Goal: Task Accomplishment & Management: Use online tool/utility

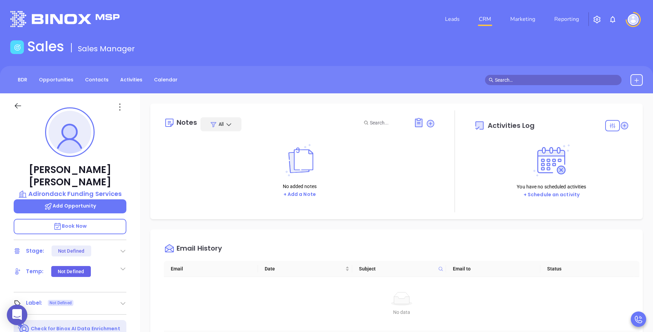
scroll to position [198, 0]
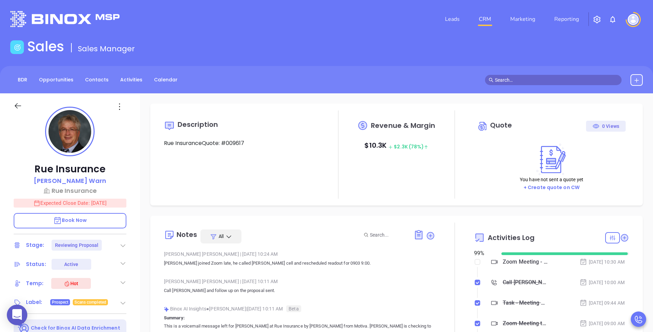
type input "[DATE]"
type input "[PERSON_NAME]"
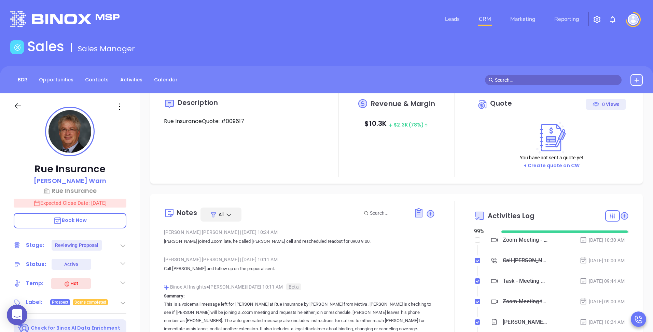
scroll to position [0, 0]
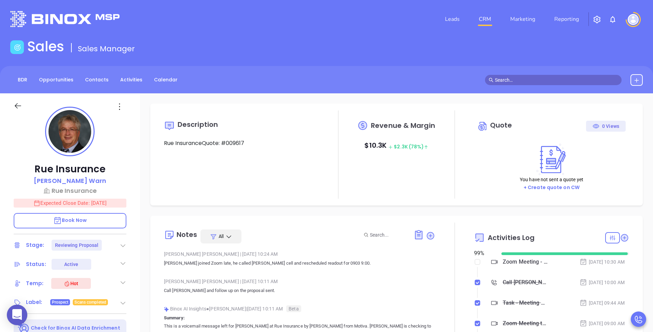
type input "[DATE]"
type input "[PERSON_NAME]"
type input "[DATE]"
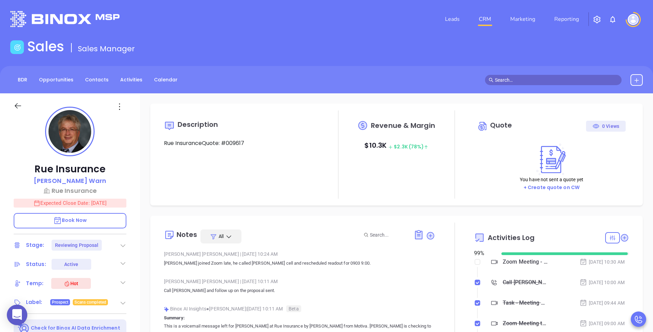
type input "[PERSON_NAME]"
